Goal: Task Accomplishment & Management: Use online tool/utility

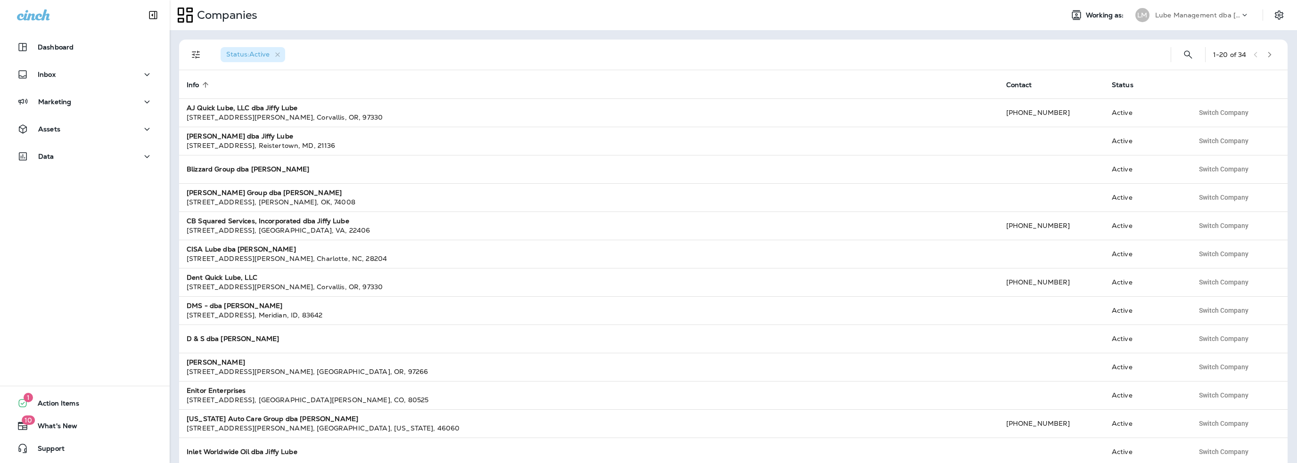
click at [1179, 17] on p "Lube Management dba [PERSON_NAME]" at bounding box center [1198, 15] width 85 height 8
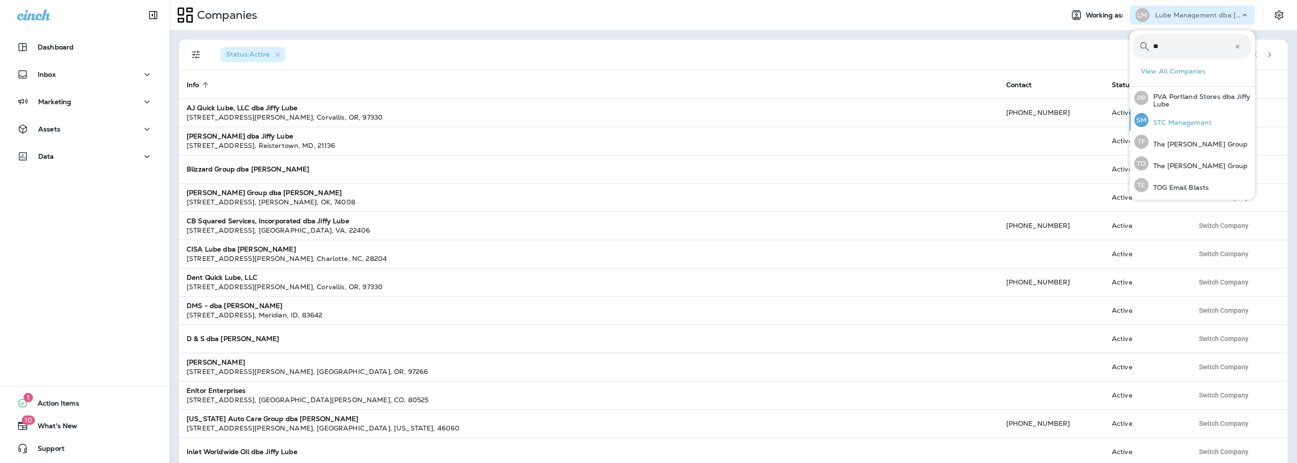
type input "**"
click at [1165, 120] on p "STC Management" at bounding box center [1180, 123] width 63 height 8
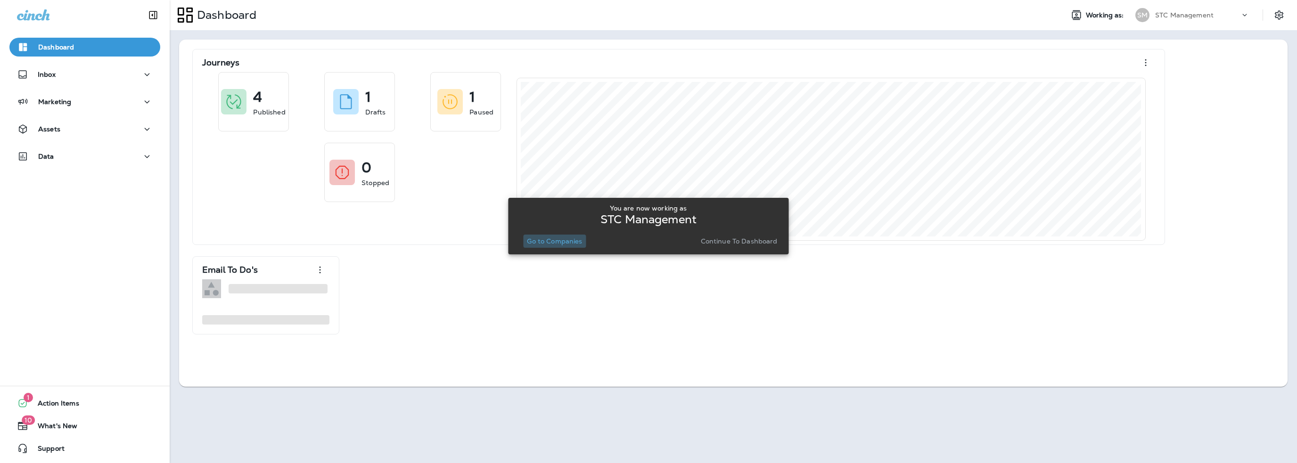
click at [566, 243] on p "Go to Companies" at bounding box center [554, 242] width 55 height 8
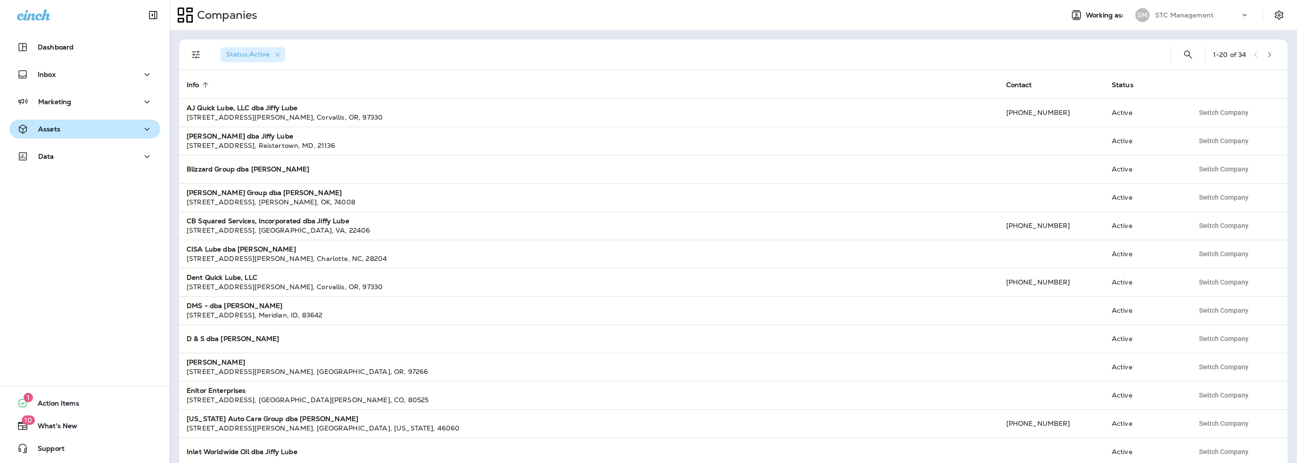
click at [55, 130] on p "Assets" at bounding box center [49, 129] width 22 height 8
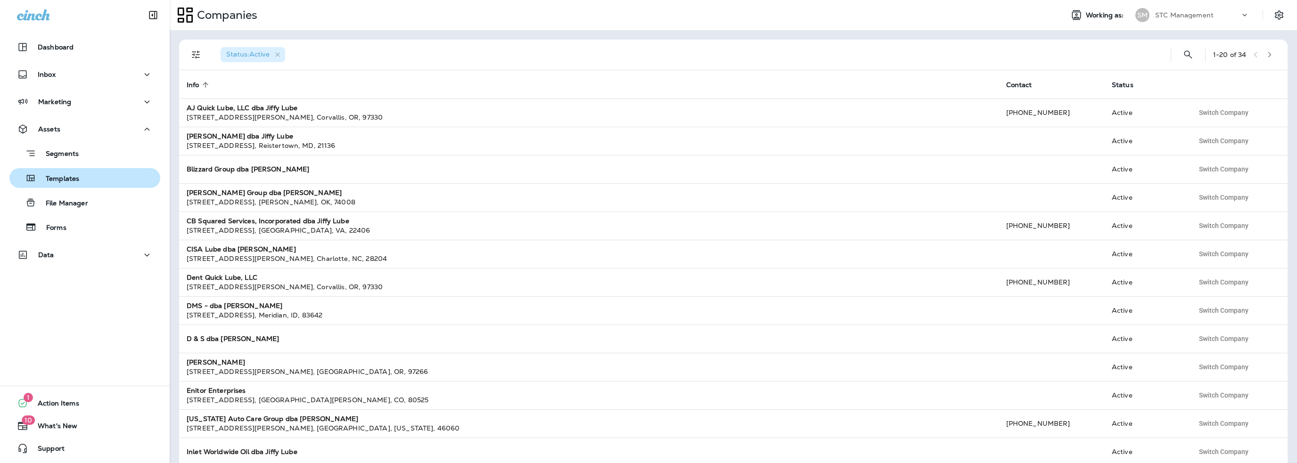
click at [58, 176] on p "Templates" at bounding box center [57, 179] width 43 height 9
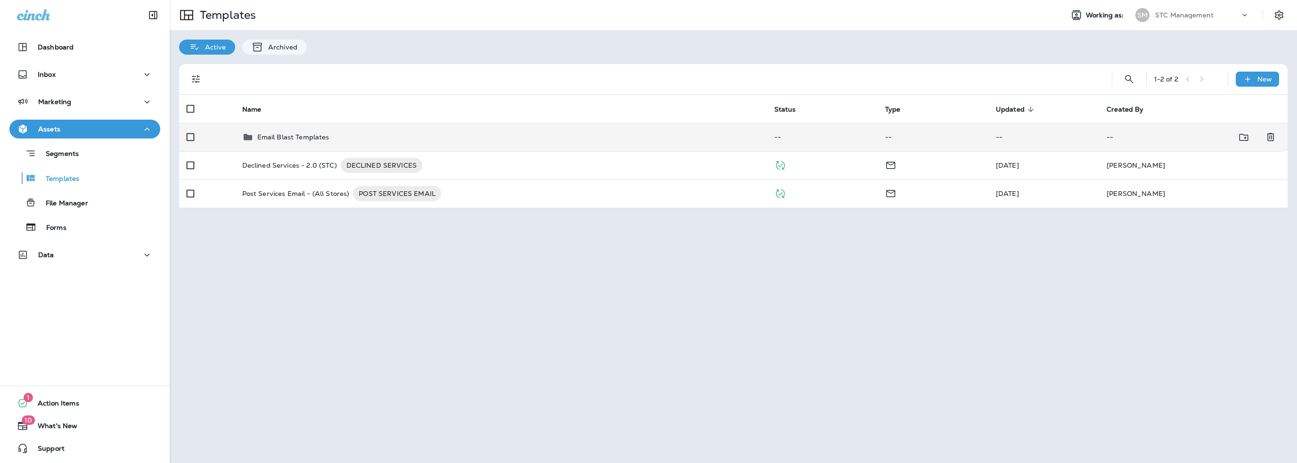
click at [300, 137] on p "Email Blast Templates" at bounding box center [293, 137] width 72 height 8
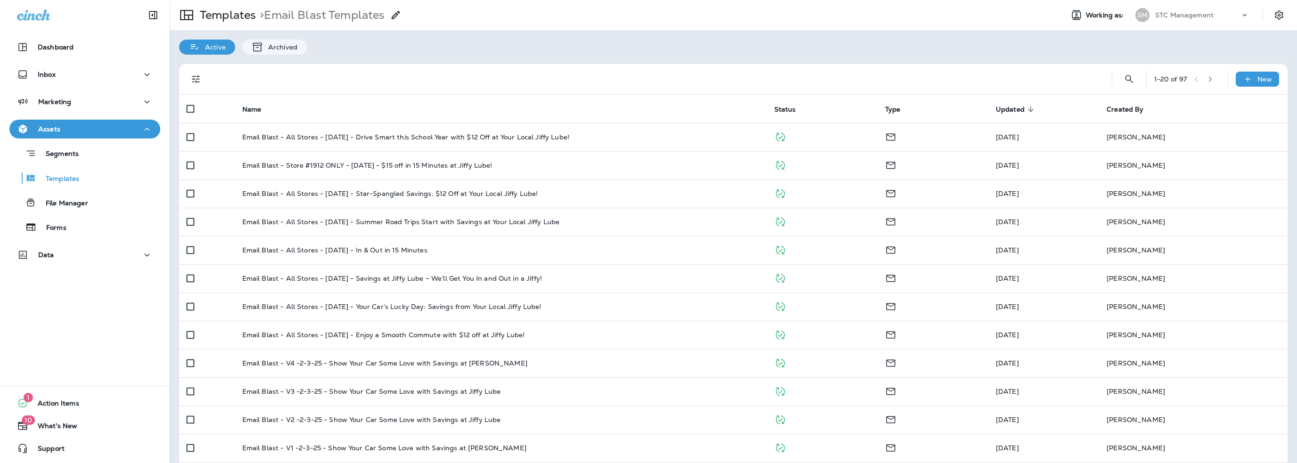
click at [300, 137] on p "Email Blast - All Stores - [DATE] - Drive Smart this School Year with $12 Off a…" at bounding box center [405, 137] width 327 height 8
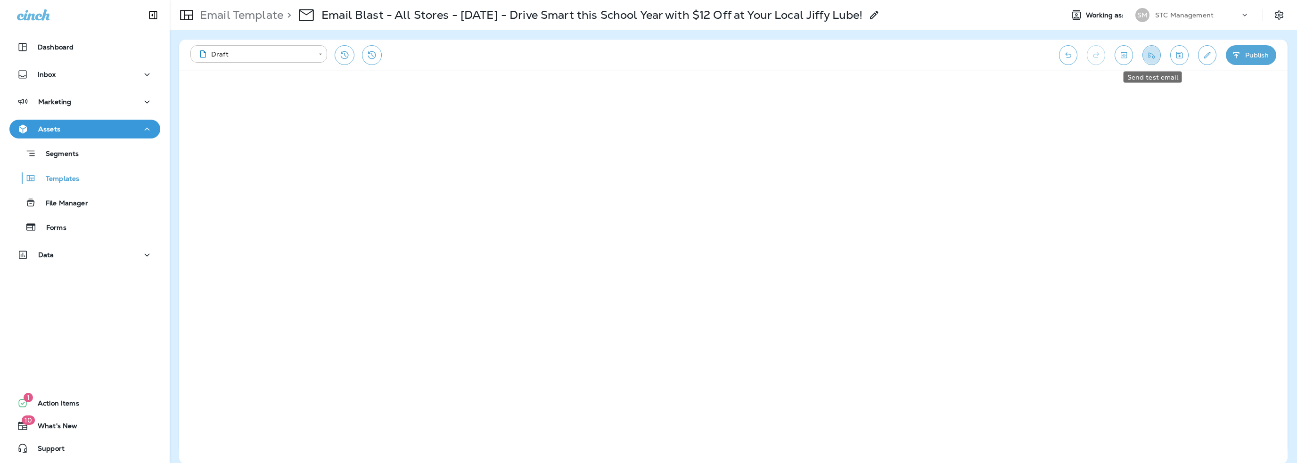
click at [1146, 53] on button "Send test email" at bounding box center [1152, 55] width 18 height 20
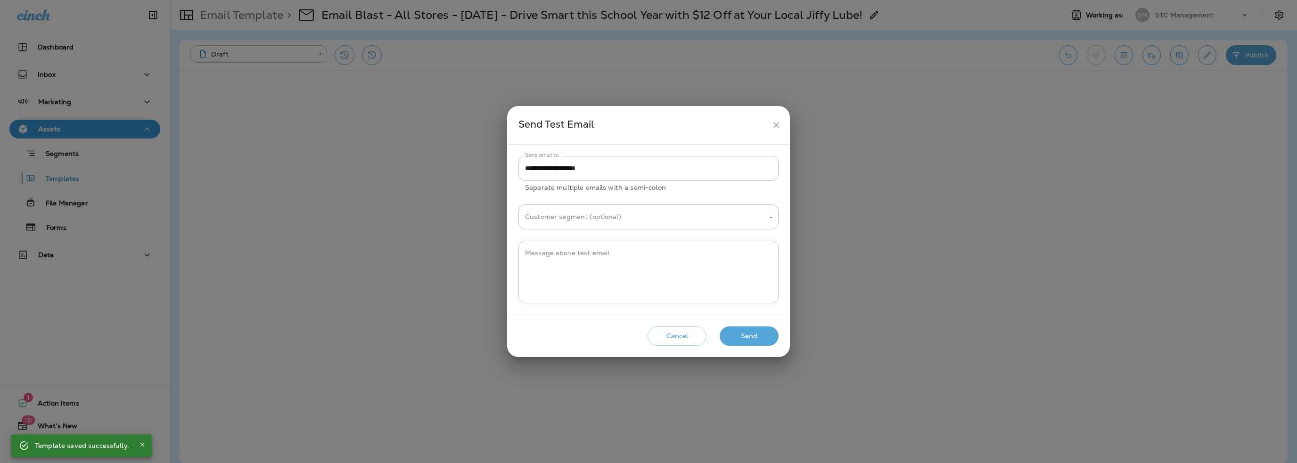
click at [553, 258] on textarea "Message above test email" at bounding box center [648, 272] width 247 height 47
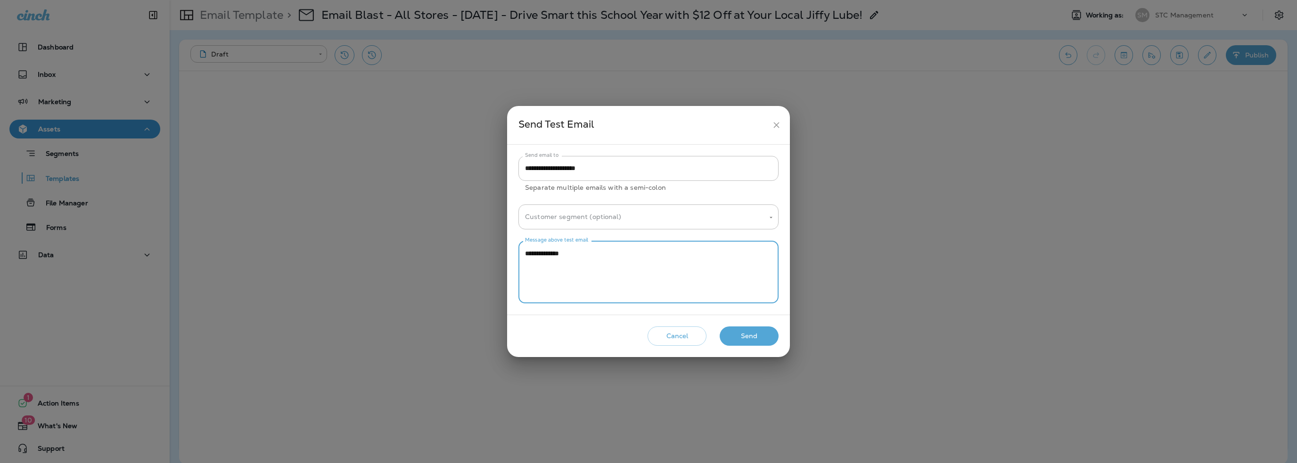
type textarea "**********"
click at [751, 335] on button "Send" at bounding box center [749, 336] width 59 height 19
